Goal: Download file/media

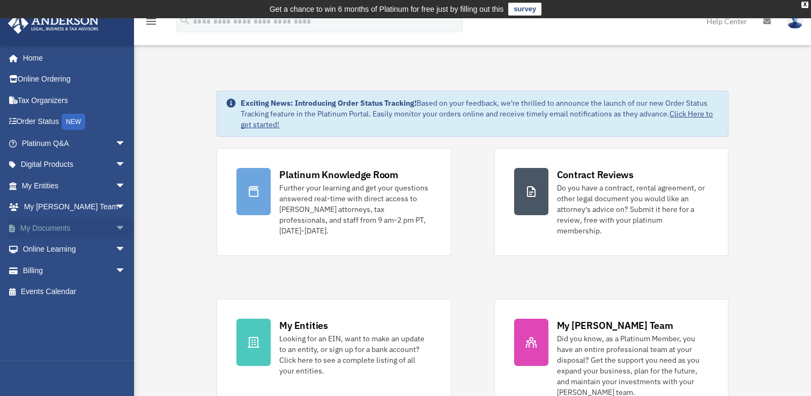
click at [115, 228] on span "arrow_drop_down" at bounding box center [125, 228] width 21 height 22
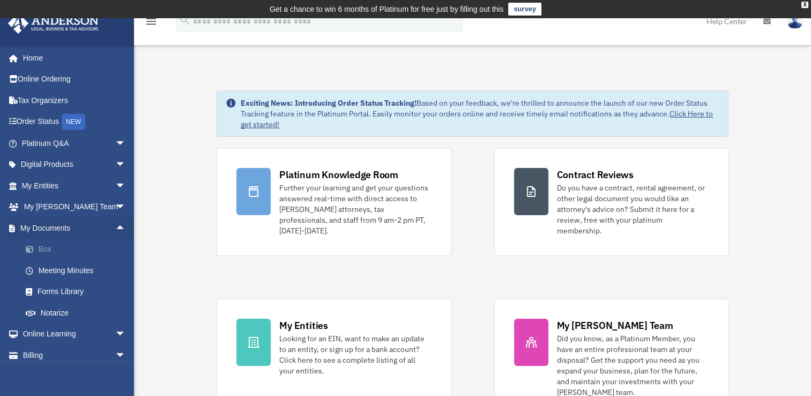
click at [46, 246] on link "Box" at bounding box center [78, 249] width 127 height 21
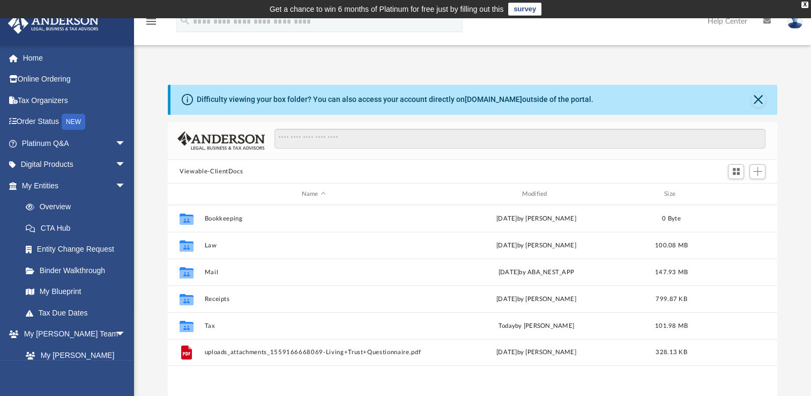
scroll to position [235, 600]
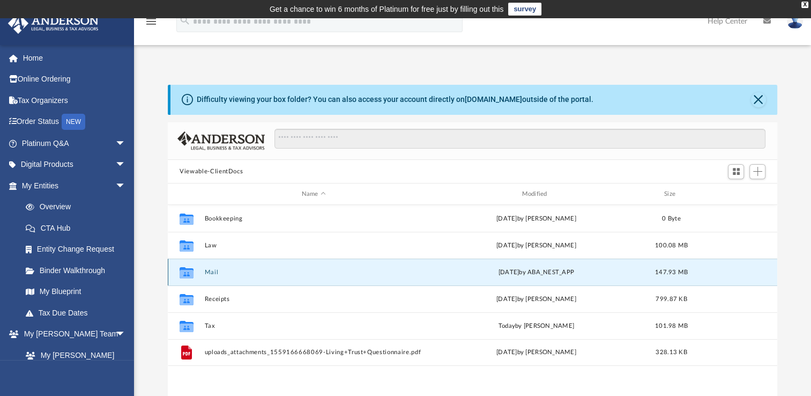
click at [212, 272] on button "Mail" at bounding box center [314, 272] width 218 height 7
click at [188, 272] on icon "grid" at bounding box center [187, 272] width 14 height 11
drag, startPoint x: 188, startPoint y: 272, endPoint x: 236, endPoint y: 272, distance: 48.2
click at [236, 272] on button "Mail" at bounding box center [314, 272] width 218 height 7
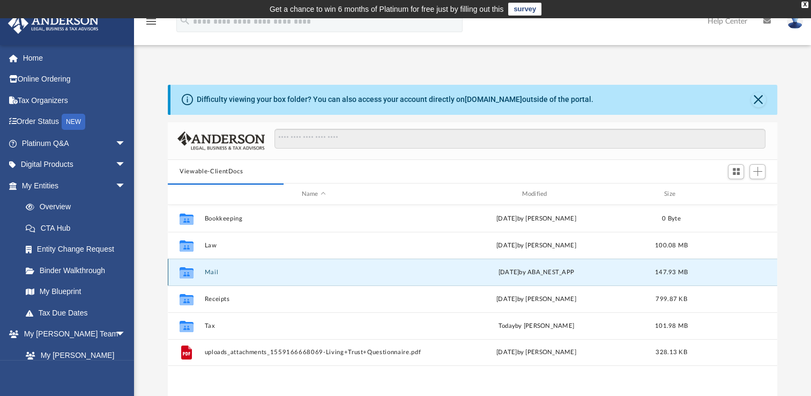
click at [177, 272] on div "Collaborated Folder" at bounding box center [186, 272] width 27 height 17
click at [180, 272] on icon "grid" at bounding box center [187, 274] width 14 height 9
click at [185, 271] on icon "grid" at bounding box center [187, 272] width 14 height 11
drag, startPoint x: 185, startPoint y: 271, endPoint x: 248, endPoint y: 277, distance: 62.4
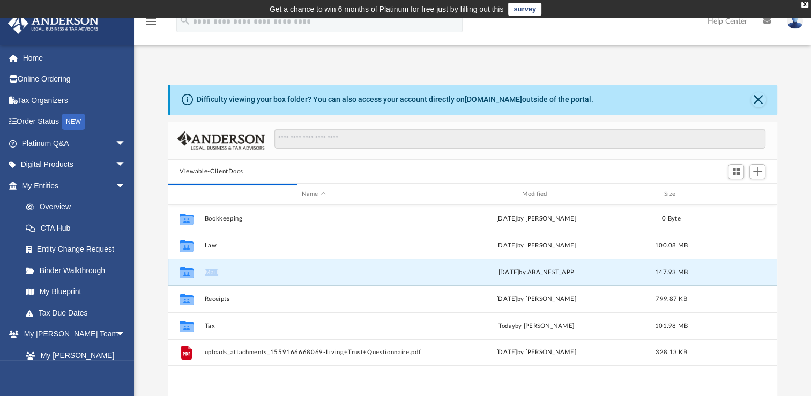
click at [248, 277] on div "Collaborated Folder Mail [DATE] by ABA_NEST_APP 147.93 MB" at bounding box center [472, 271] width 609 height 27
click at [208, 272] on button "Mail" at bounding box center [314, 272] width 218 height 7
click at [375, 377] on div "Collaborated Folder Bookkeeping [DATE] by [PERSON_NAME] 0 Byte Collaborated Fol…" at bounding box center [472, 316] width 609 height 222
click at [214, 271] on button "Mail" at bounding box center [314, 272] width 218 height 7
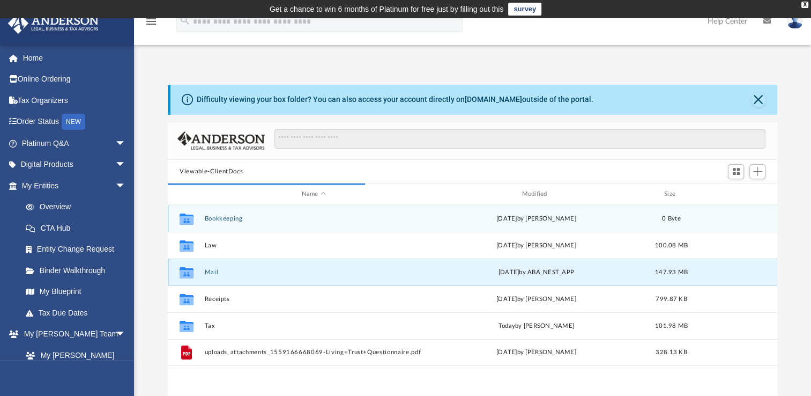
scroll to position [202, 600]
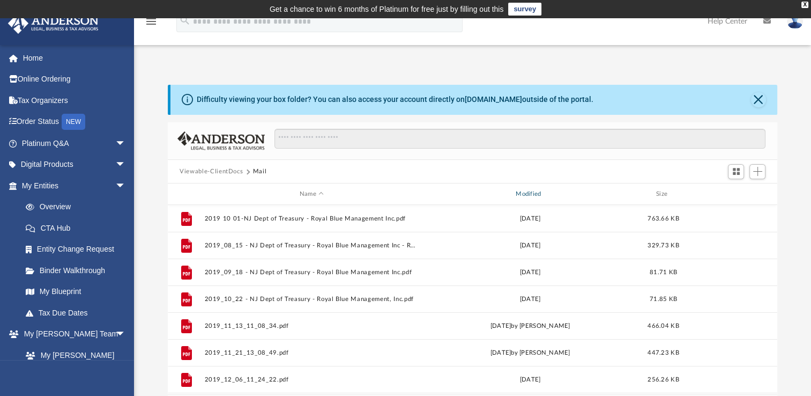
click at [538, 194] on div "Modified" at bounding box center [530, 194] width 214 height 10
click at [532, 194] on div "Modified" at bounding box center [530, 194] width 214 height 10
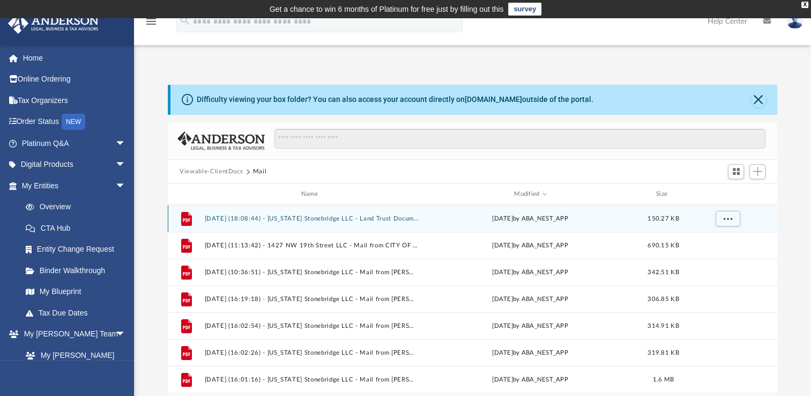
click at [238, 220] on button "[DATE] (18:08:44) - [US_STATE] Stonebridge LLC - Land Trust Documents from [GEO…" at bounding box center [312, 218] width 214 height 7
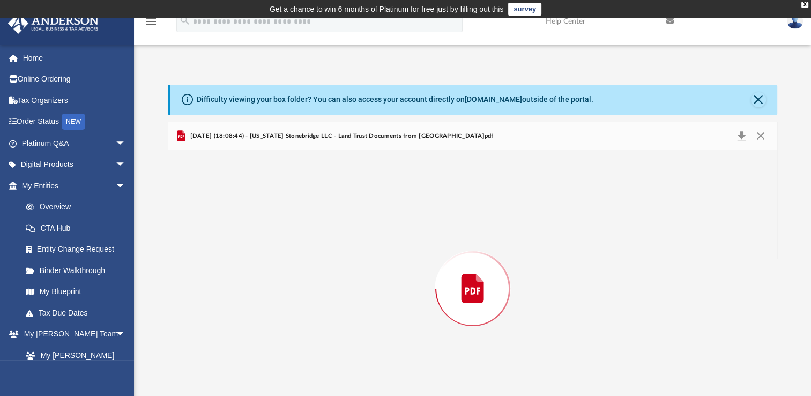
scroll to position [31, 0]
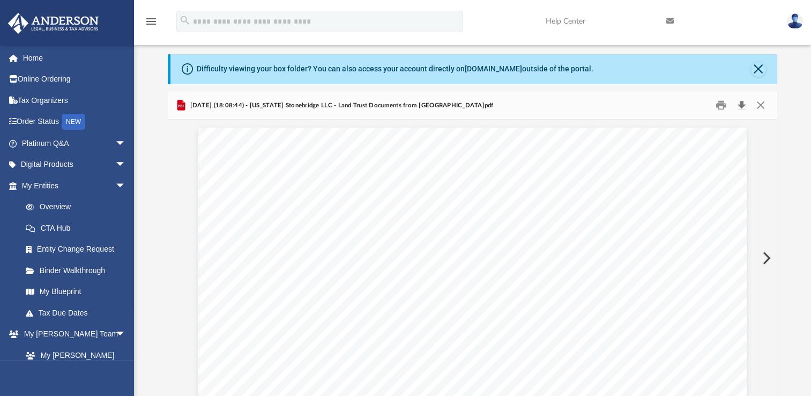
click at [740, 106] on button "Download" at bounding box center [741, 105] width 19 height 17
click at [760, 103] on button "Close" at bounding box center [759, 105] width 19 height 17
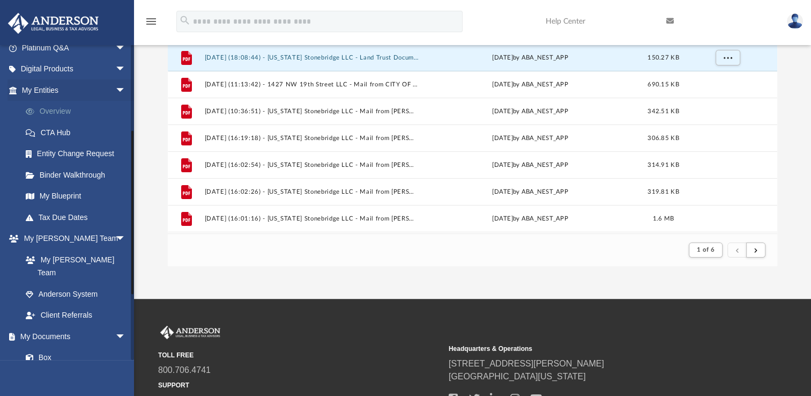
scroll to position [161, 0]
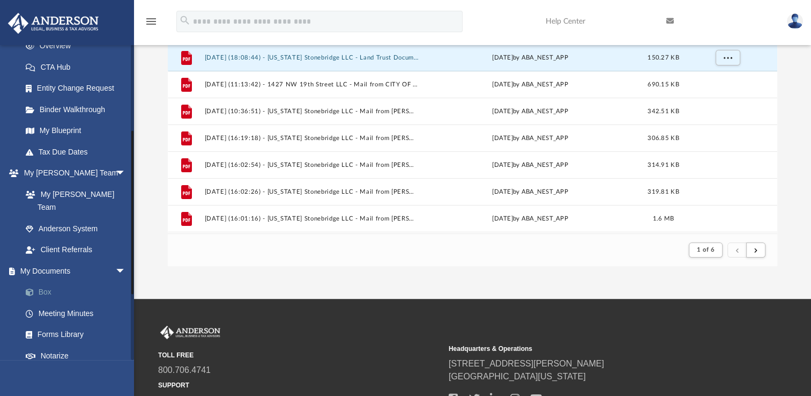
click at [46, 281] on link "Box" at bounding box center [78, 291] width 127 height 21
click at [49, 281] on link "Box" at bounding box center [78, 291] width 127 height 21
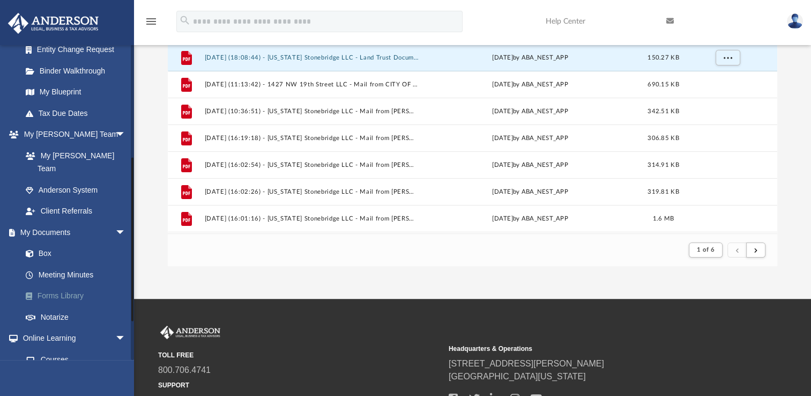
scroll to position [214, 0]
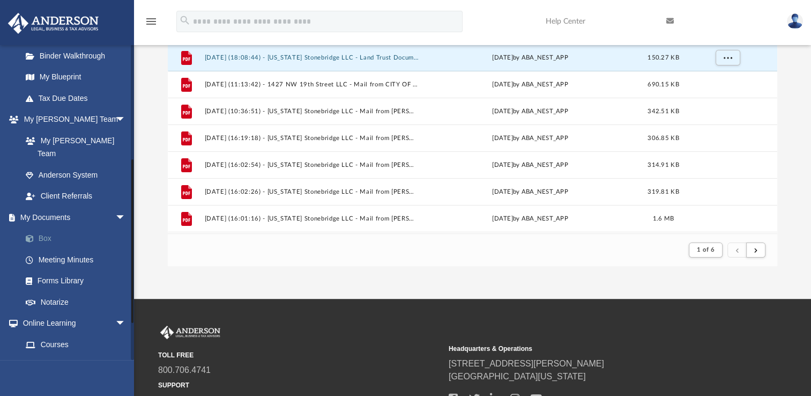
click at [45, 228] on link "Box" at bounding box center [78, 238] width 127 height 21
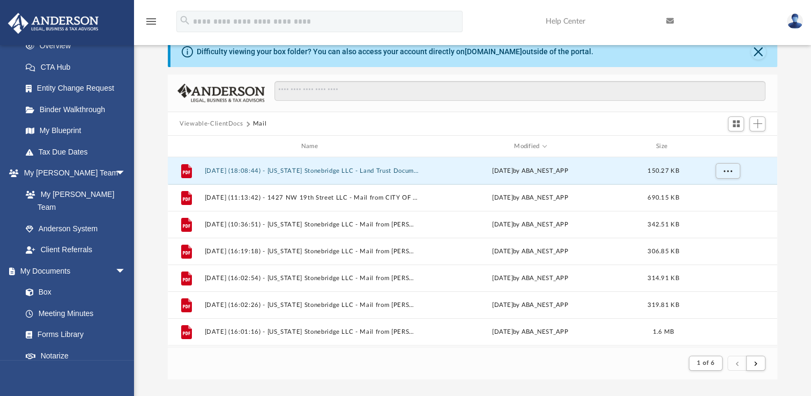
scroll to position [0, 0]
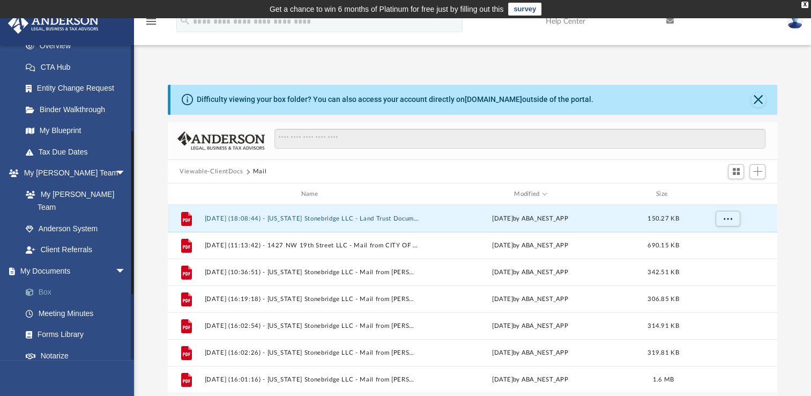
click at [50, 281] on link "Box" at bounding box center [78, 291] width 127 height 21
click at [756, 100] on button "Close" at bounding box center [758, 99] width 15 height 15
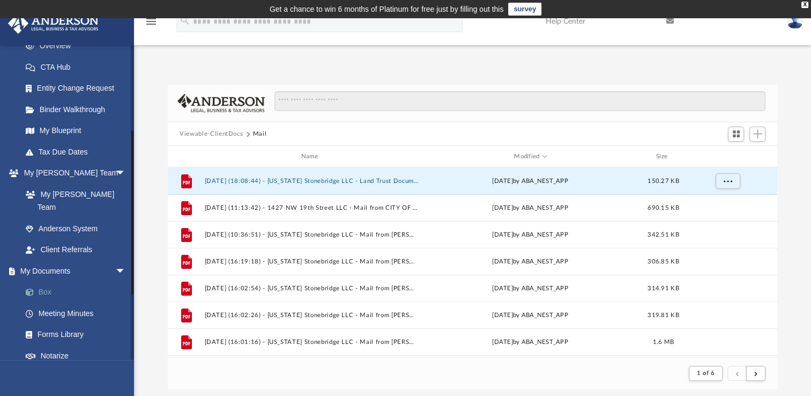
click at [42, 281] on link "Box" at bounding box center [78, 291] width 127 height 21
click at [214, 133] on button "Viewable-ClientDocs" at bounding box center [211, 134] width 63 height 10
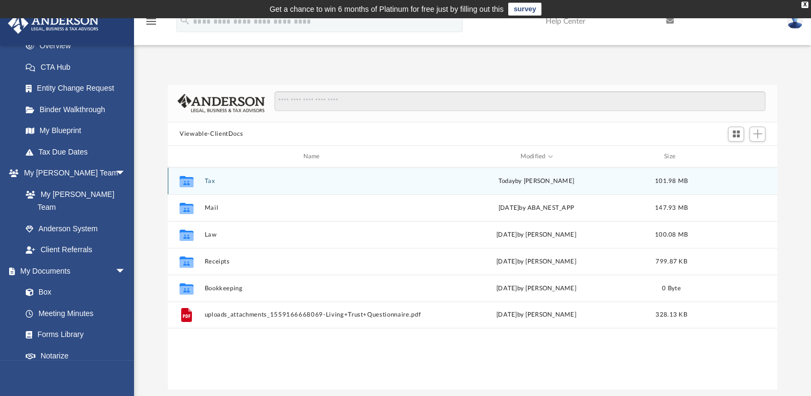
click at [210, 181] on button "Tax" at bounding box center [314, 180] width 218 height 7
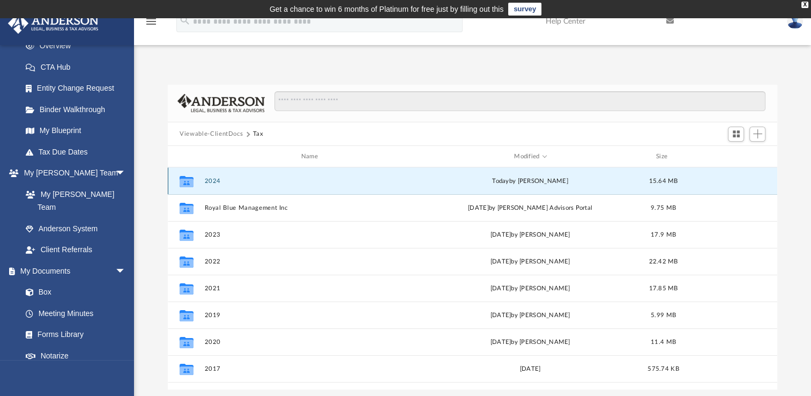
click at [219, 183] on button "2024" at bounding box center [312, 180] width 214 height 7
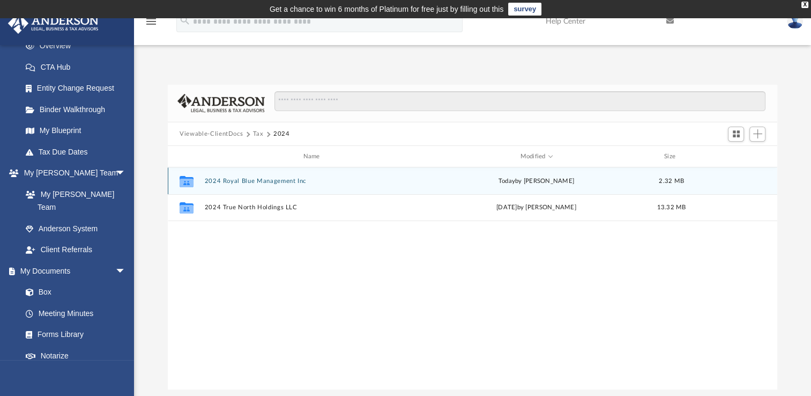
click at [283, 182] on button "2024 Royal Blue Management Inc" at bounding box center [314, 180] width 218 height 7
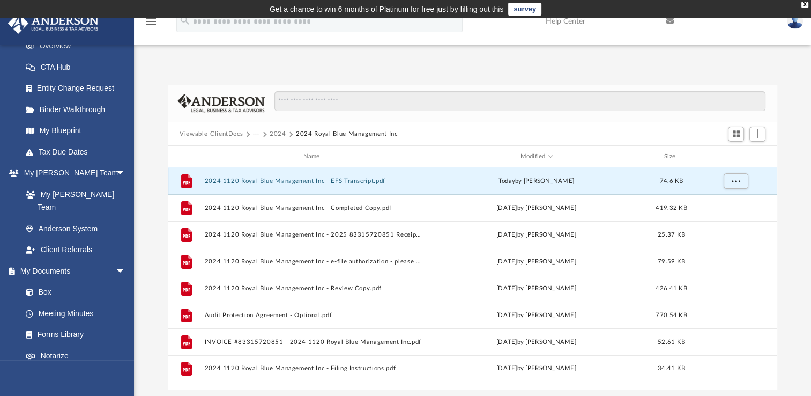
click at [314, 179] on button "2024 1120 Royal Blue Management Inc - EFS Transcript.pdf" at bounding box center [314, 180] width 218 height 7
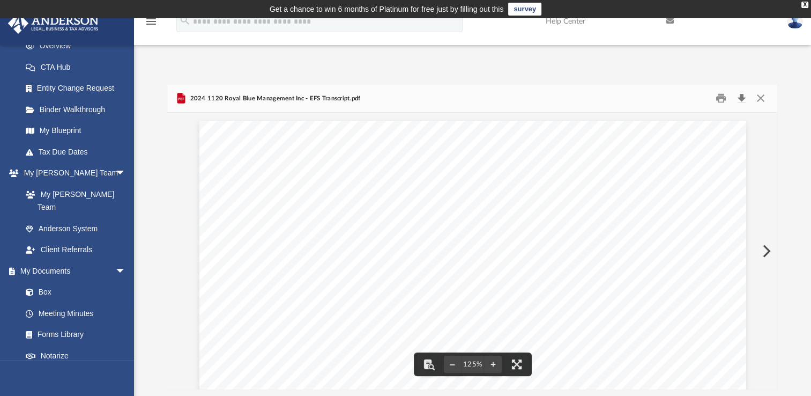
click at [741, 99] on button "Download" at bounding box center [741, 98] width 19 height 17
